Goal: Obtain resource: Download file/media

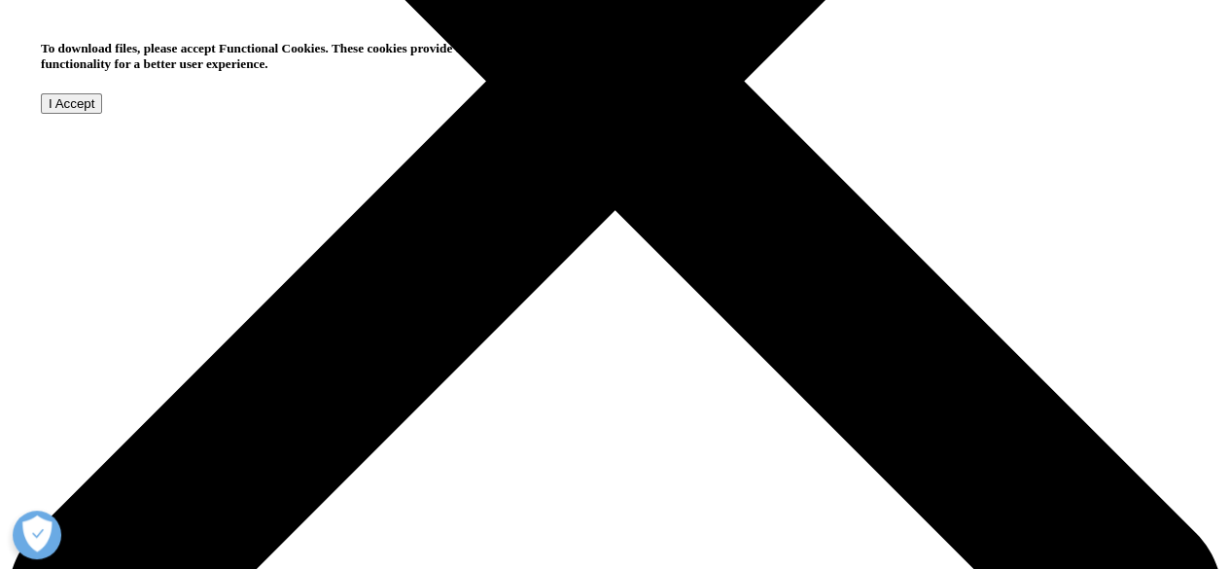
scroll to position [869, 0]
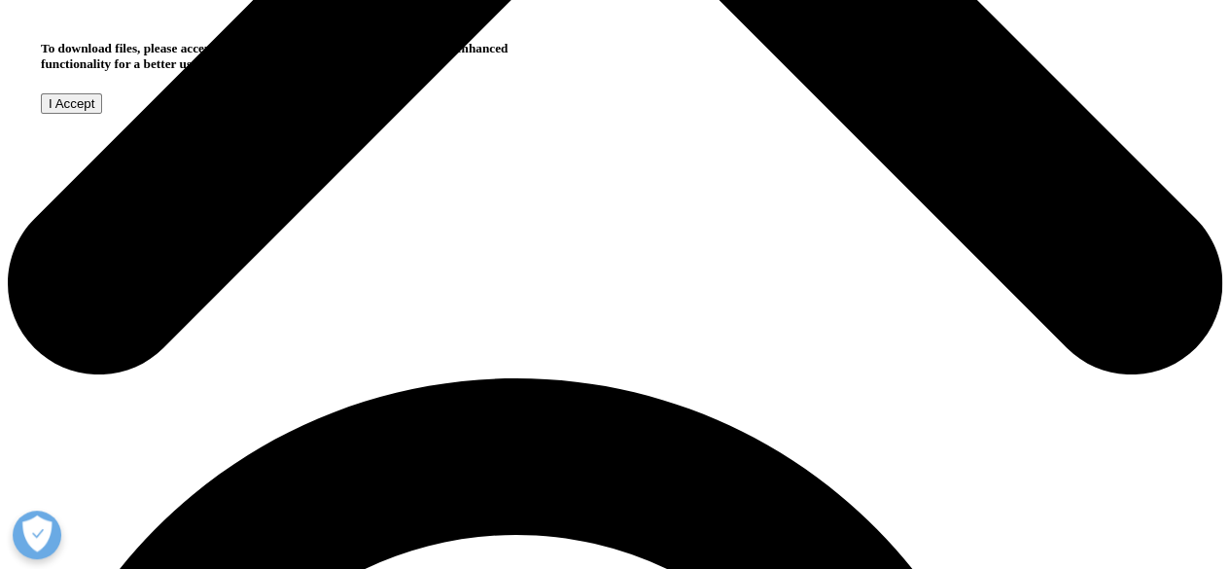
click at [102, 114] on input "I Accept" at bounding box center [71, 103] width 61 height 20
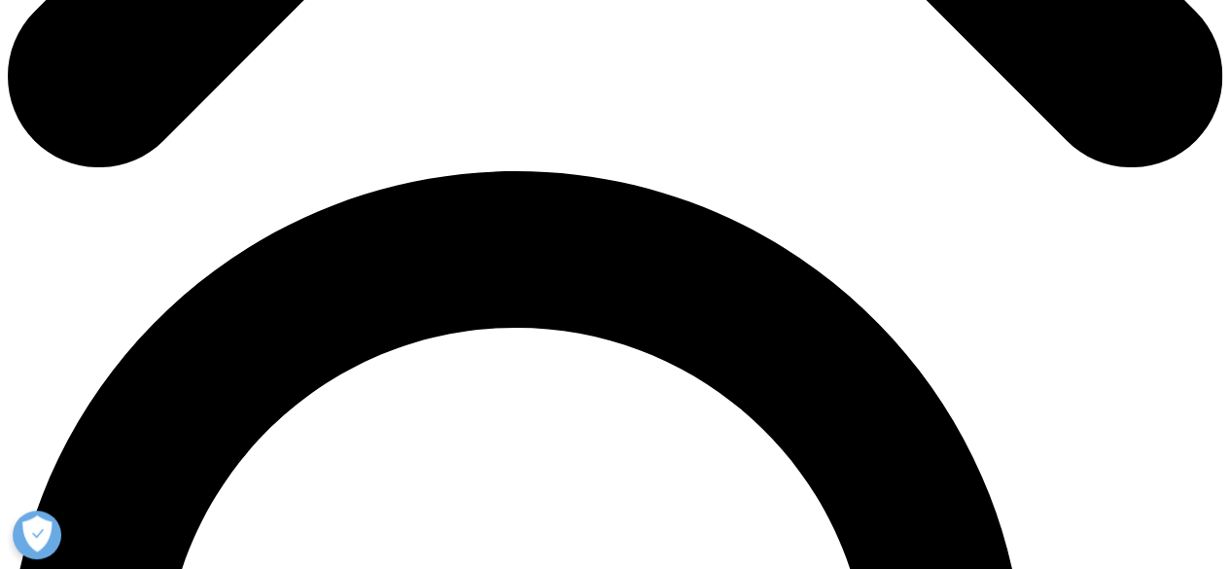
scroll to position [962, 0]
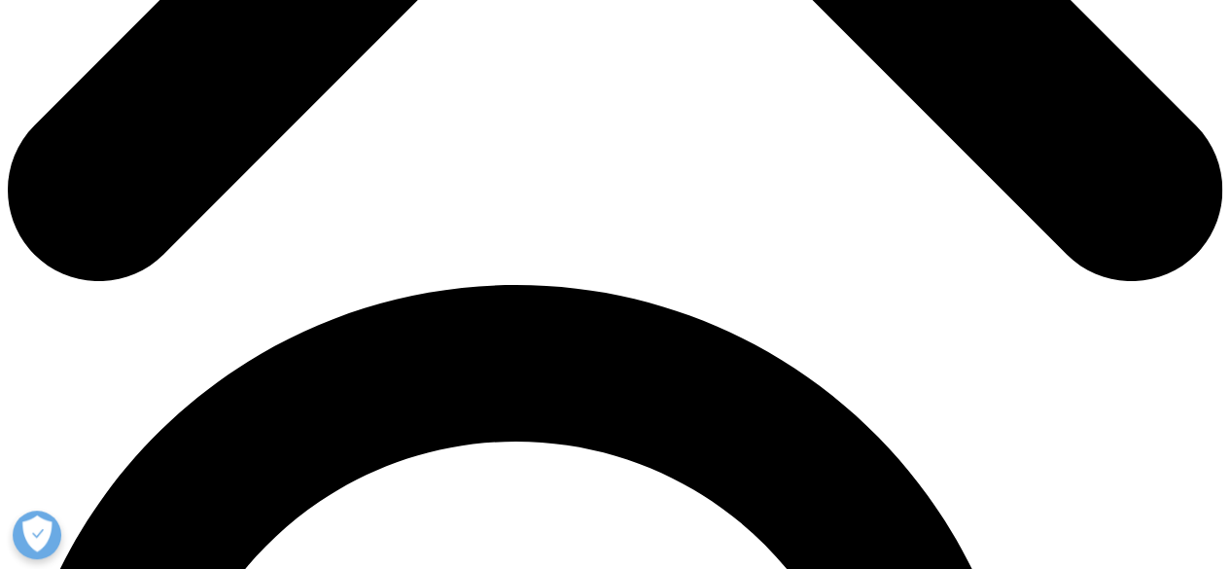
type input "Brett"
type input "Krieg"
type input "brett.krieg@occureo.com"
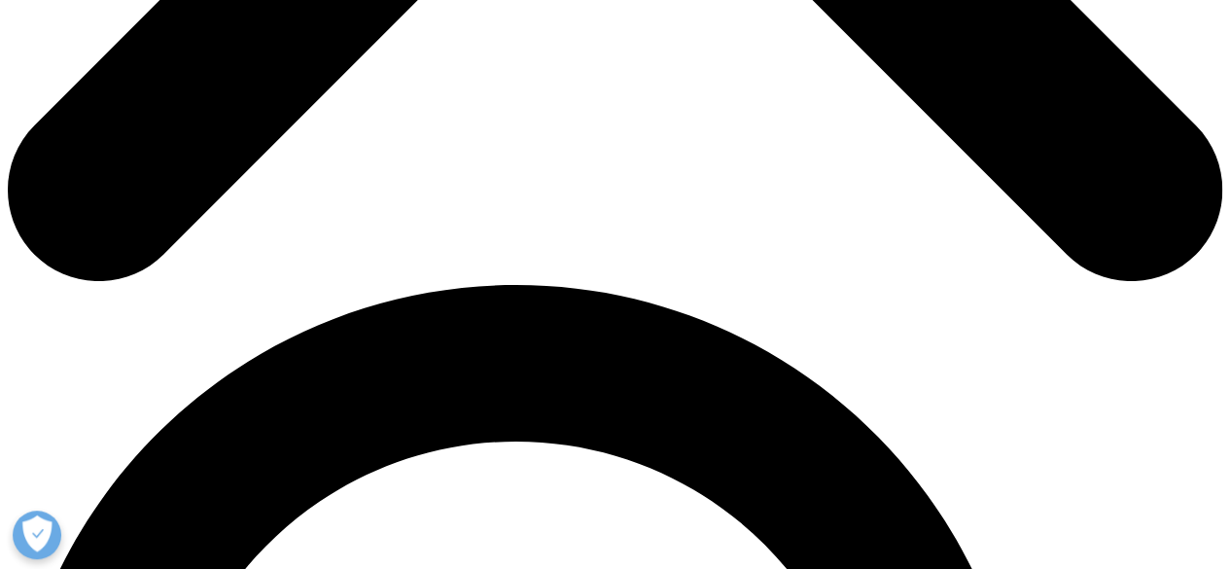
scroll to position [0, 0]
type input "Brettj"
type input "CEO"
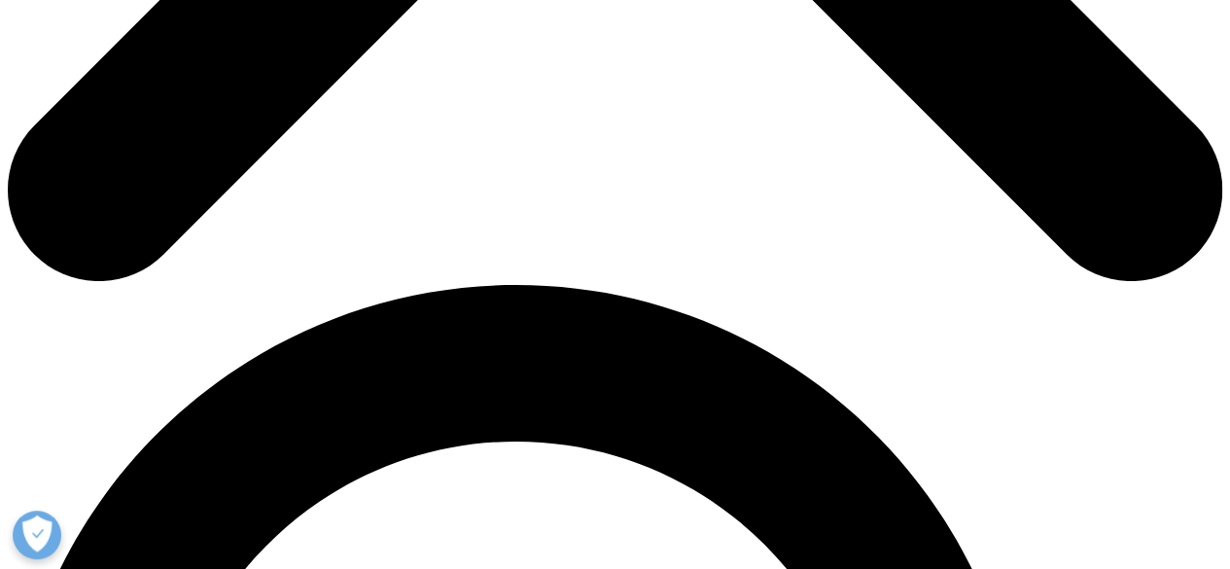
type input "Occureo"
select select "[GEOGRAPHIC_DATA]"
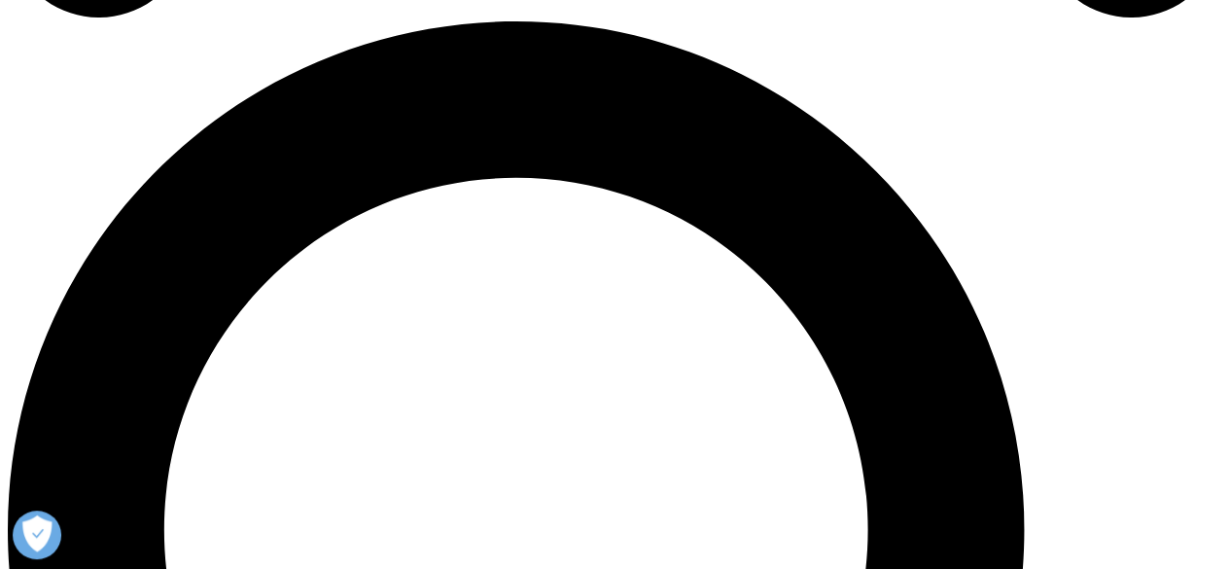
scroll to position [1229, 0]
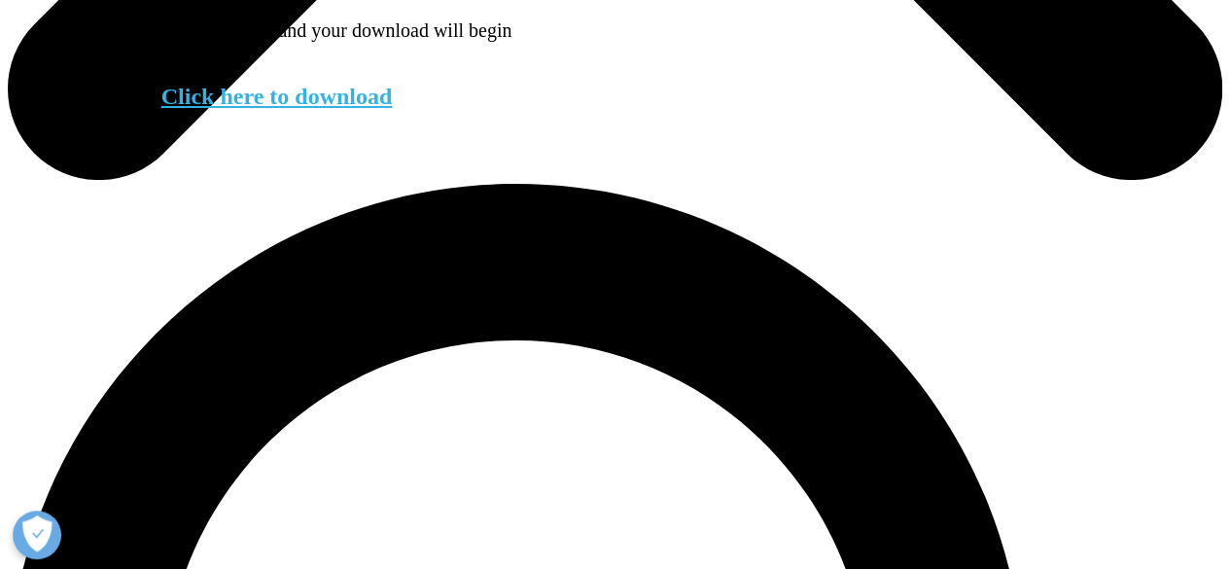
scroll to position [1051, 0]
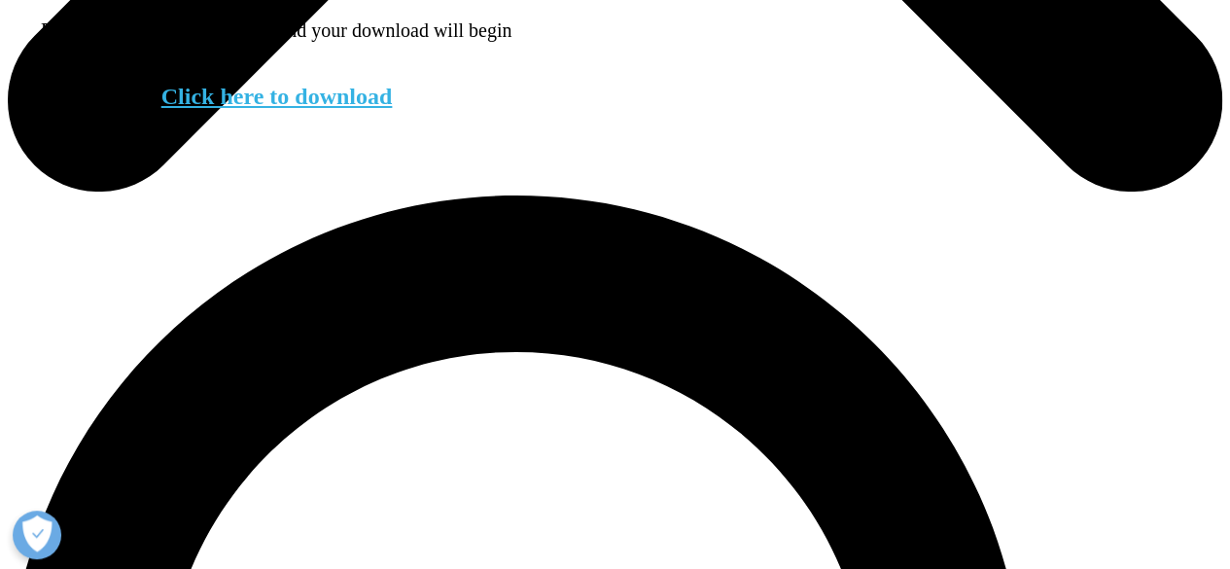
click at [309, 109] on link "Click here to download" at bounding box center [276, 96] width 231 height 25
